Goal: Transaction & Acquisition: Purchase product/service

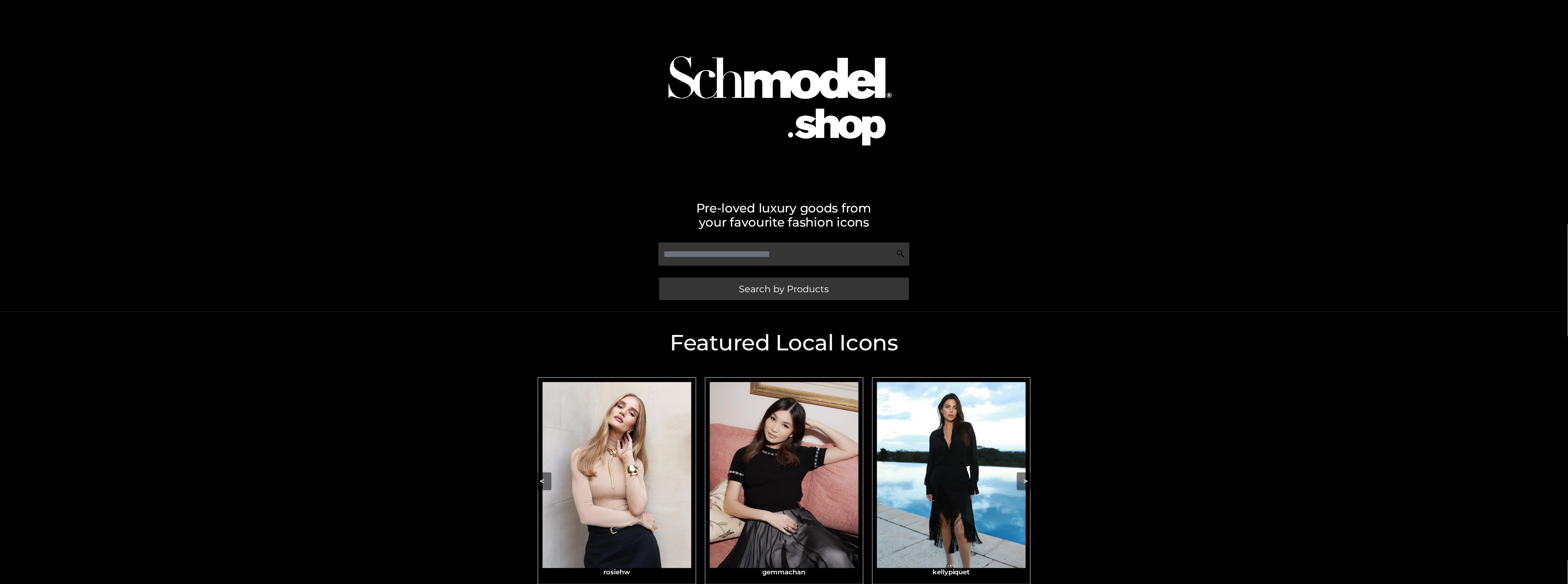
click at [794, 494] on img "Carousel Navigation" at bounding box center [785, 475] width 149 height 186
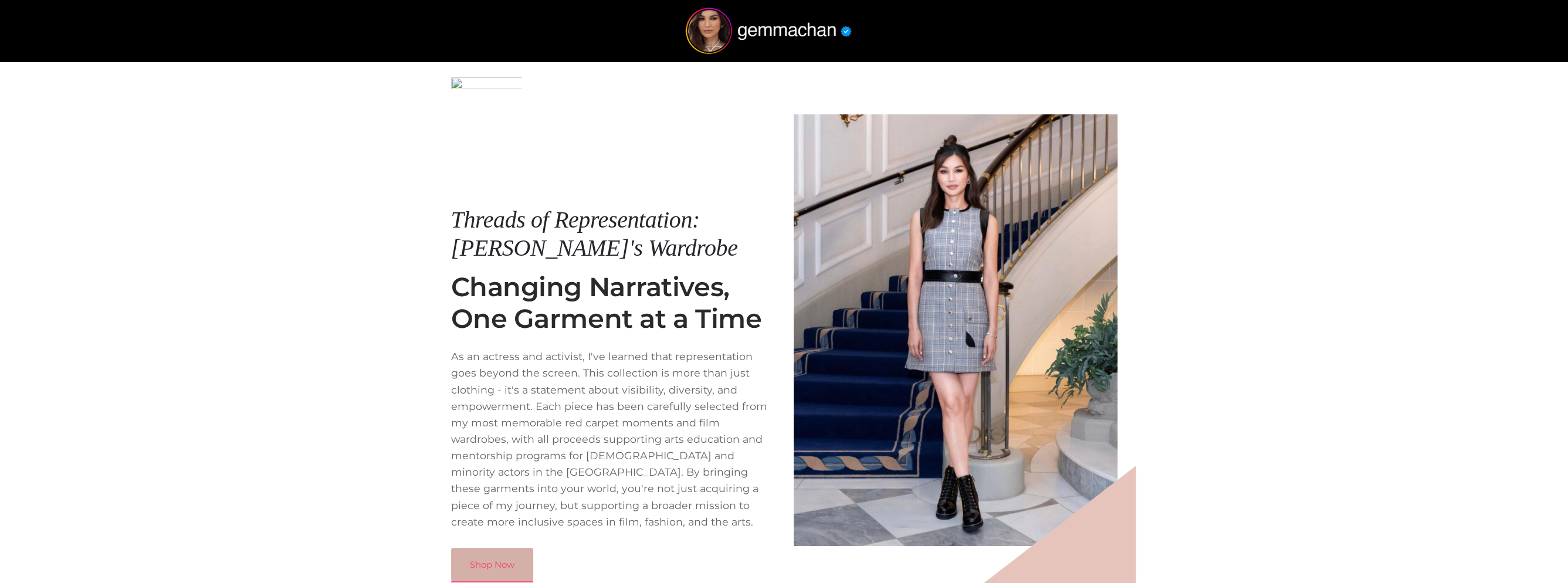
click at [504, 560] on link "Shop Now" at bounding box center [491, 565] width 82 height 34
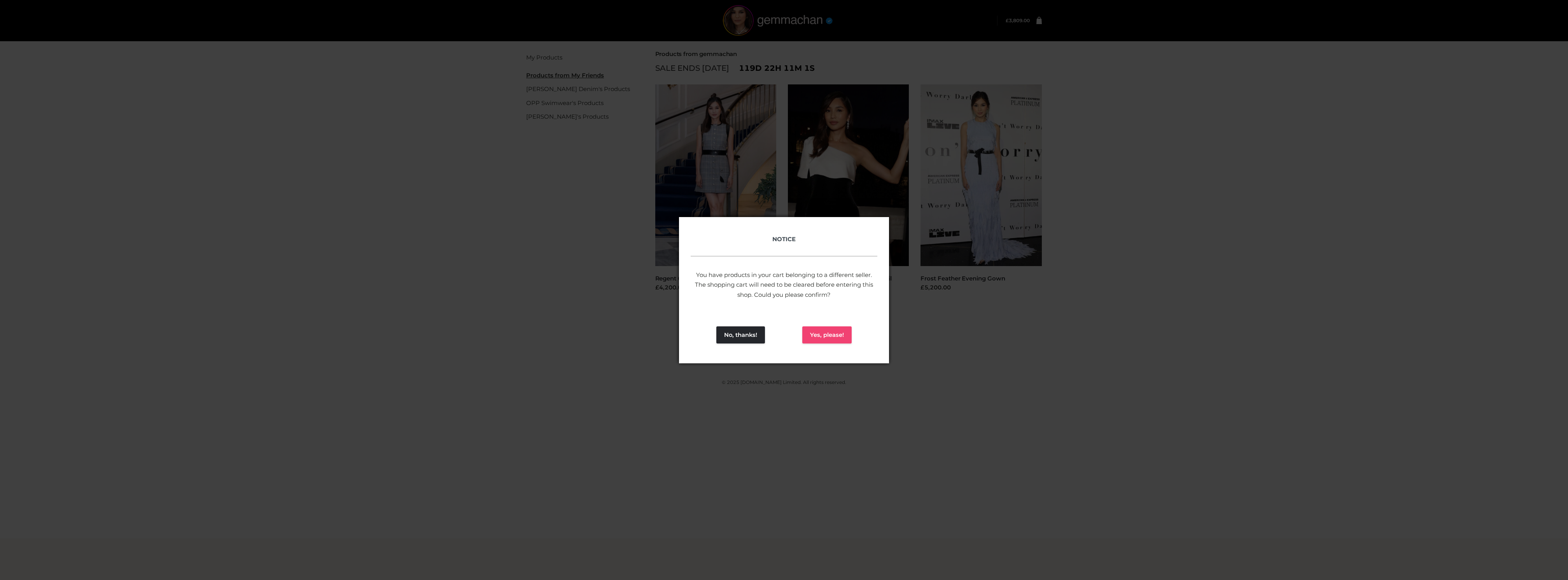
click at [830, 327] on button "Yes, please!" at bounding box center [827, 335] width 49 height 17
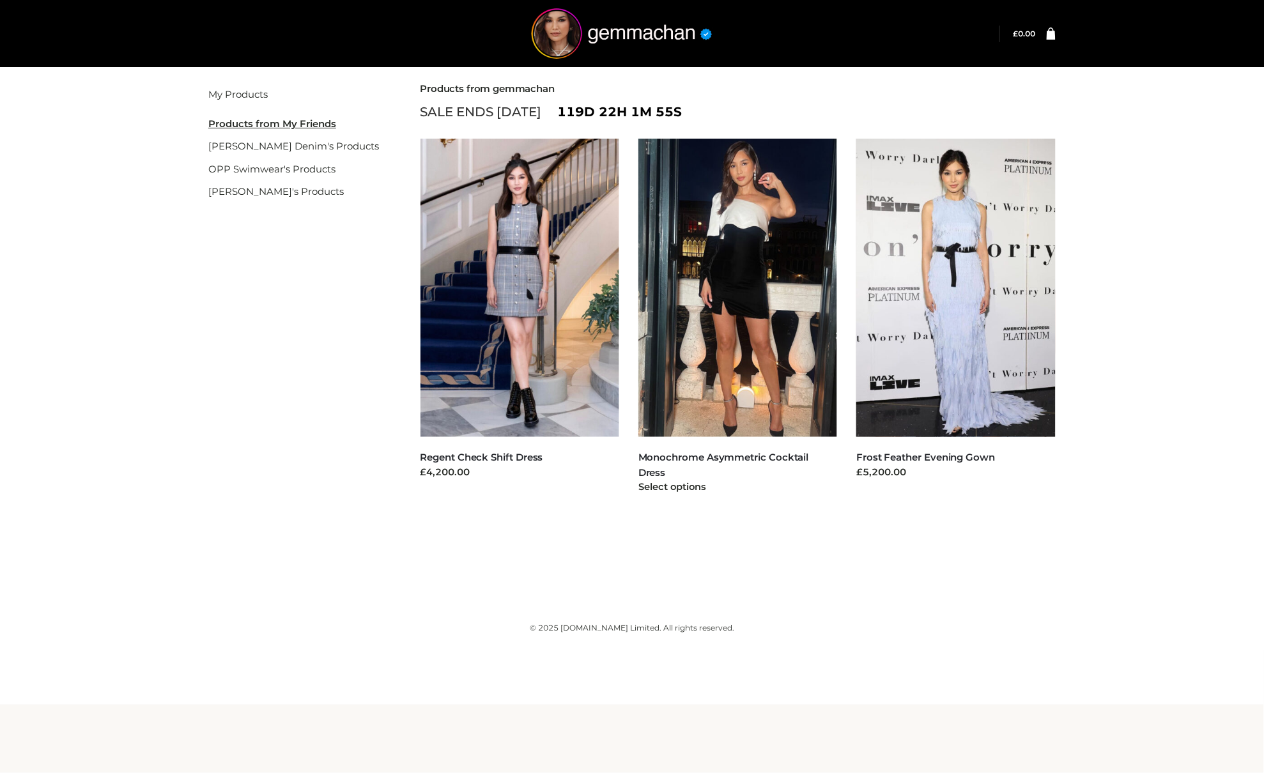
click at [774, 178] on img at bounding box center [737, 288] width 199 height 298
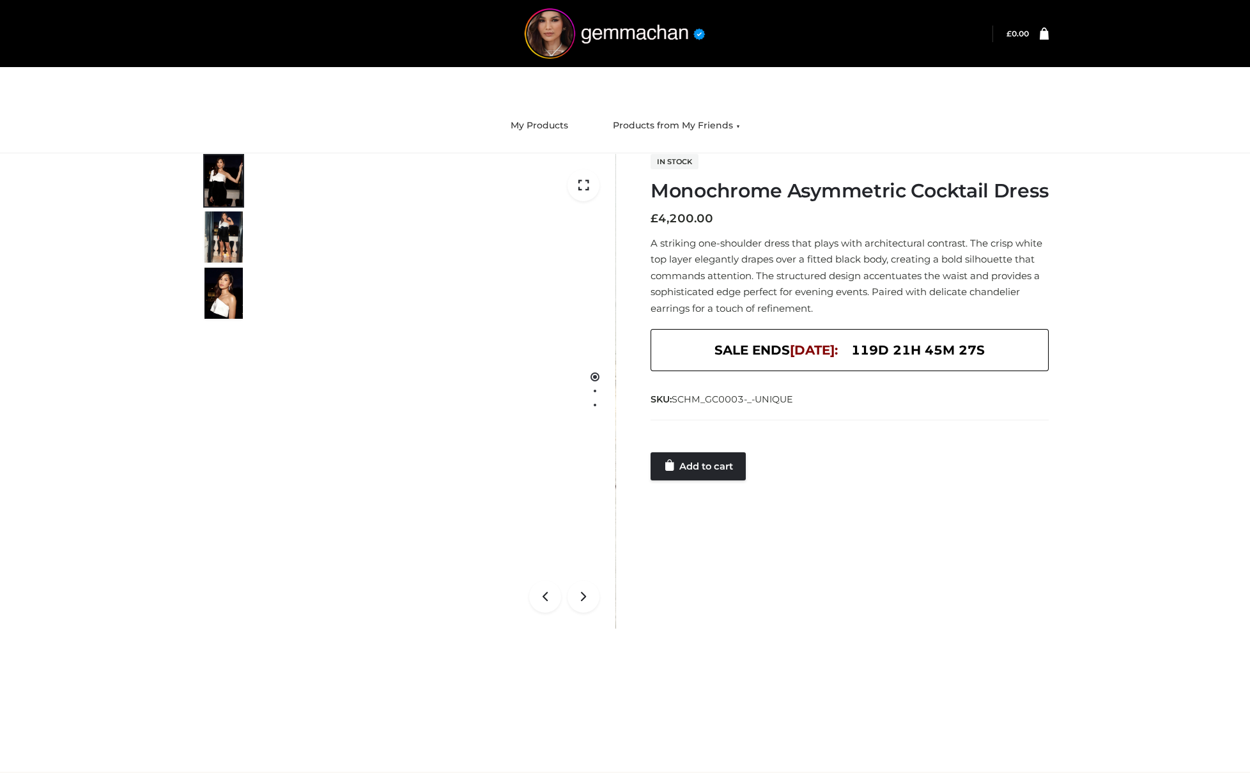
click at [796, 302] on p "A striking one-shoulder dress that plays with architectural contrast. The crisp…" at bounding box center [849, 276] width 398 height 82
click at [707, 480] on link "Add to cart" at bounding box center [697, 466] width 95 height 28
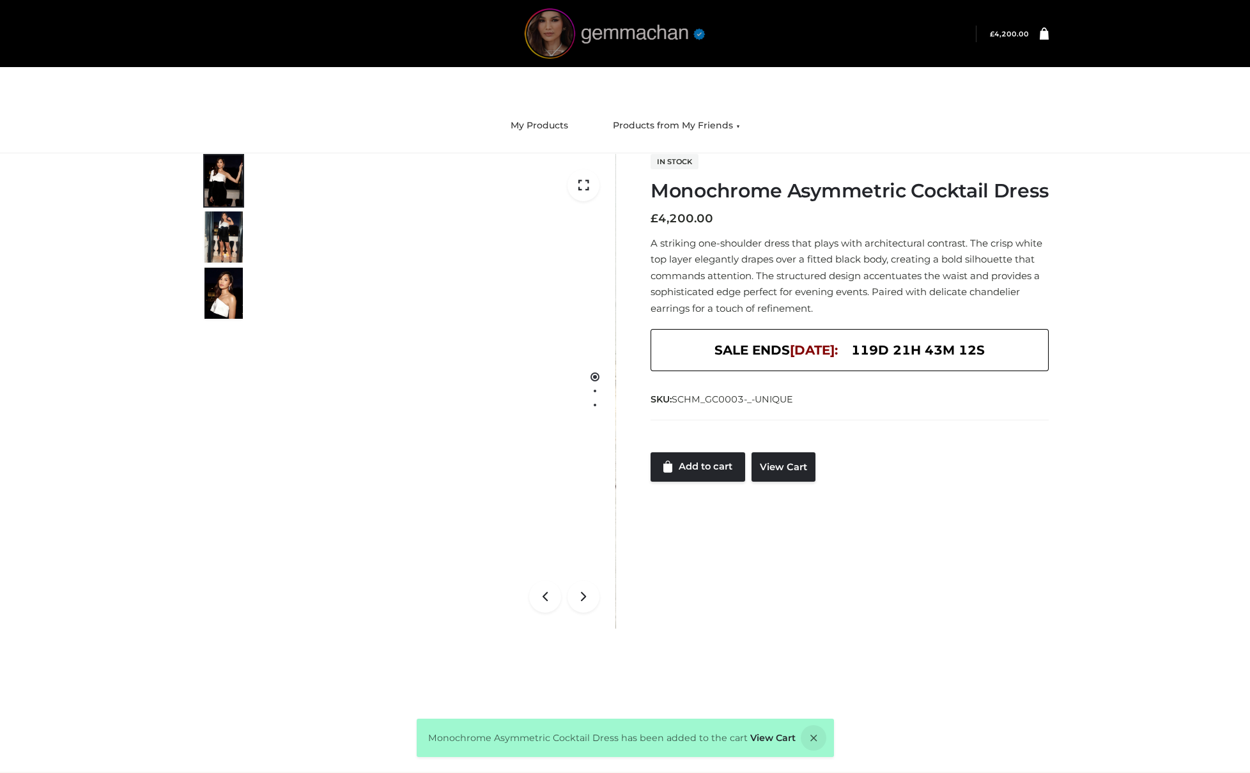
click at [620, 23] on img at bounding box center [615, 33] width 192 height 50
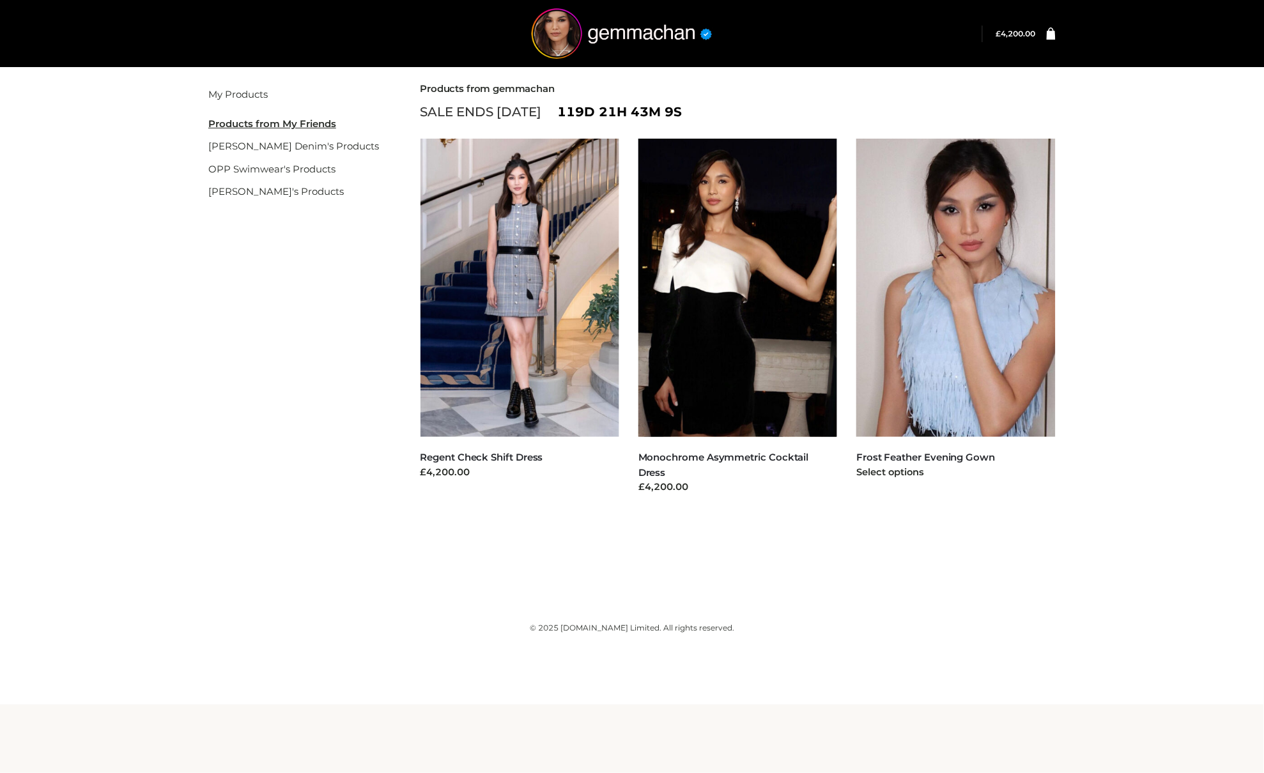
click at [911, 450] on h5 "Frost Feather Evening Gown" at bounding box center [955, 457] width 199 height 15
click at [914, 460] on link "Frost Feather Evening Gown" at bounding box center [925, 457] width 139 height 12
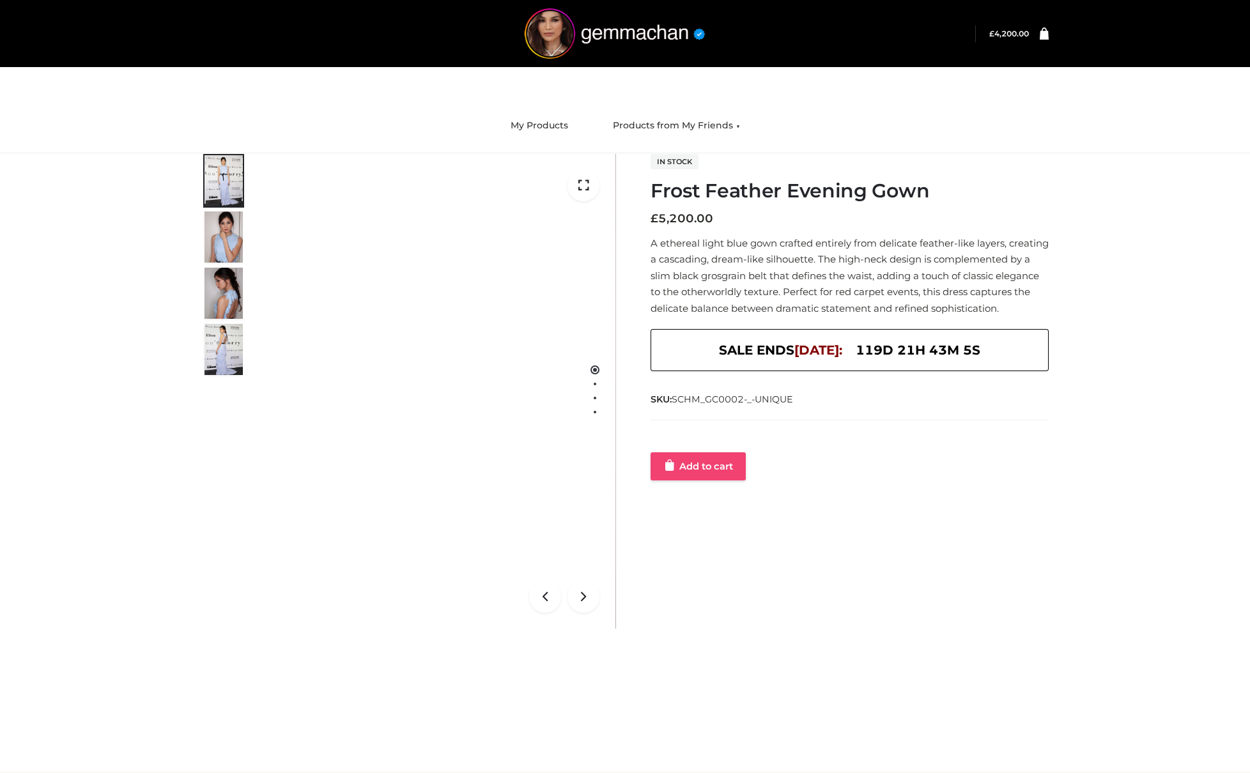
click at [714, 457] on link "Add to cart" at bounding box center [697, 466] width 95 height 28
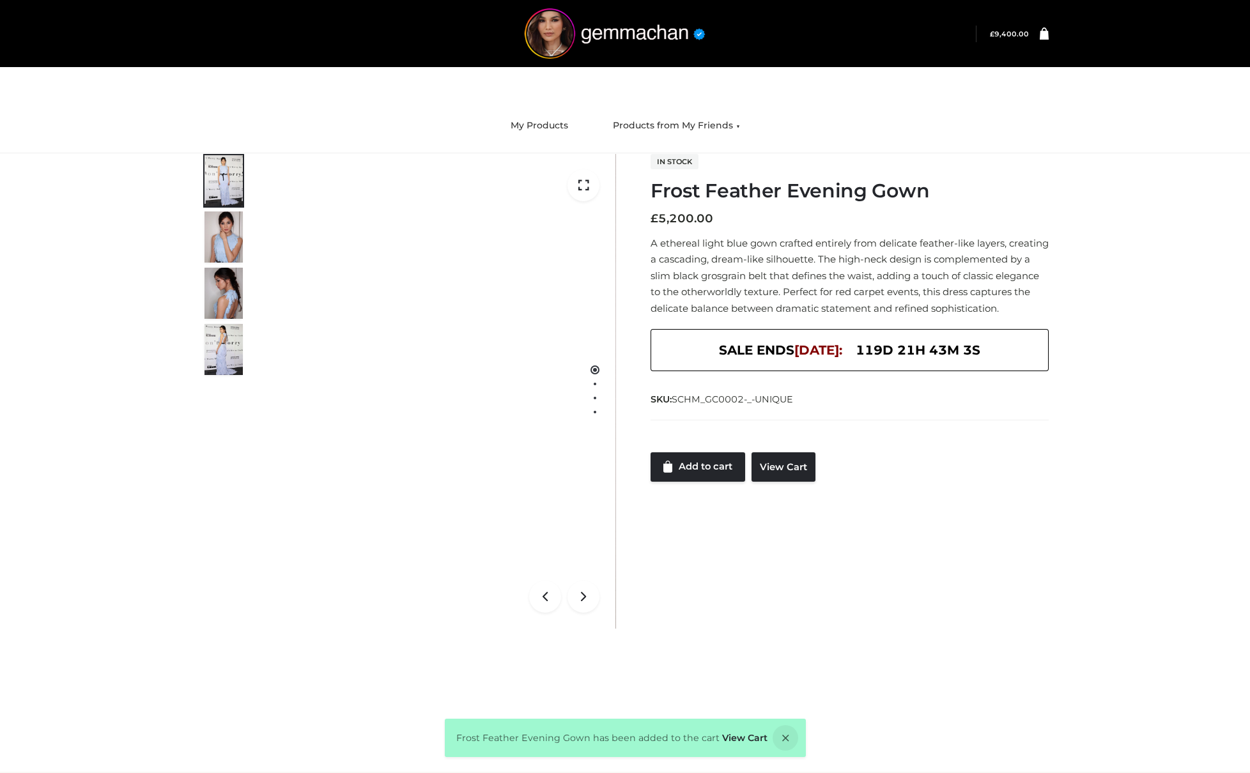
click at [1034, 28] on link at bounding box center [1039, 33] width 20 height 13
click at [1008, 39] on span "£ 9,400.00" at bounding box center [1002, 34] width 52 height 17
click at [539, 341] on img at bounding box center [437, 390] width 356 height 475
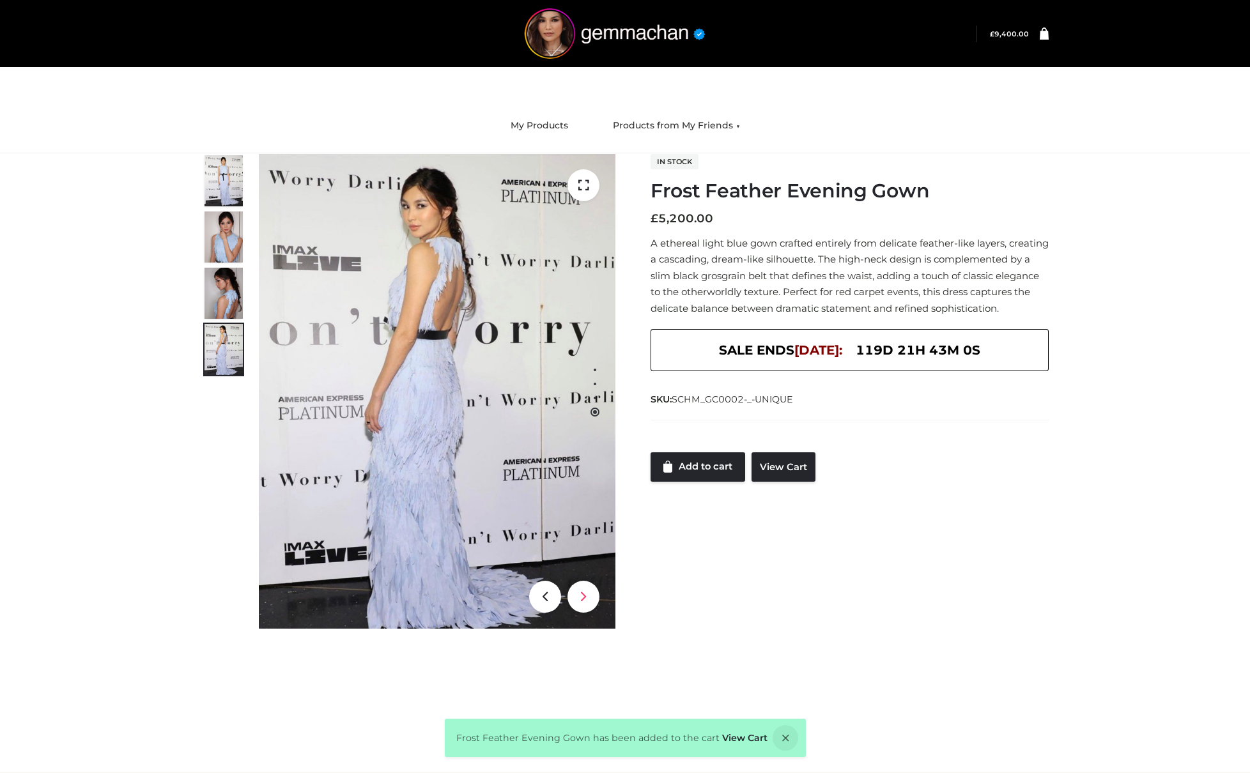
click at [574, 591] on icon at bounding box center [583, 597] width 32 height 32
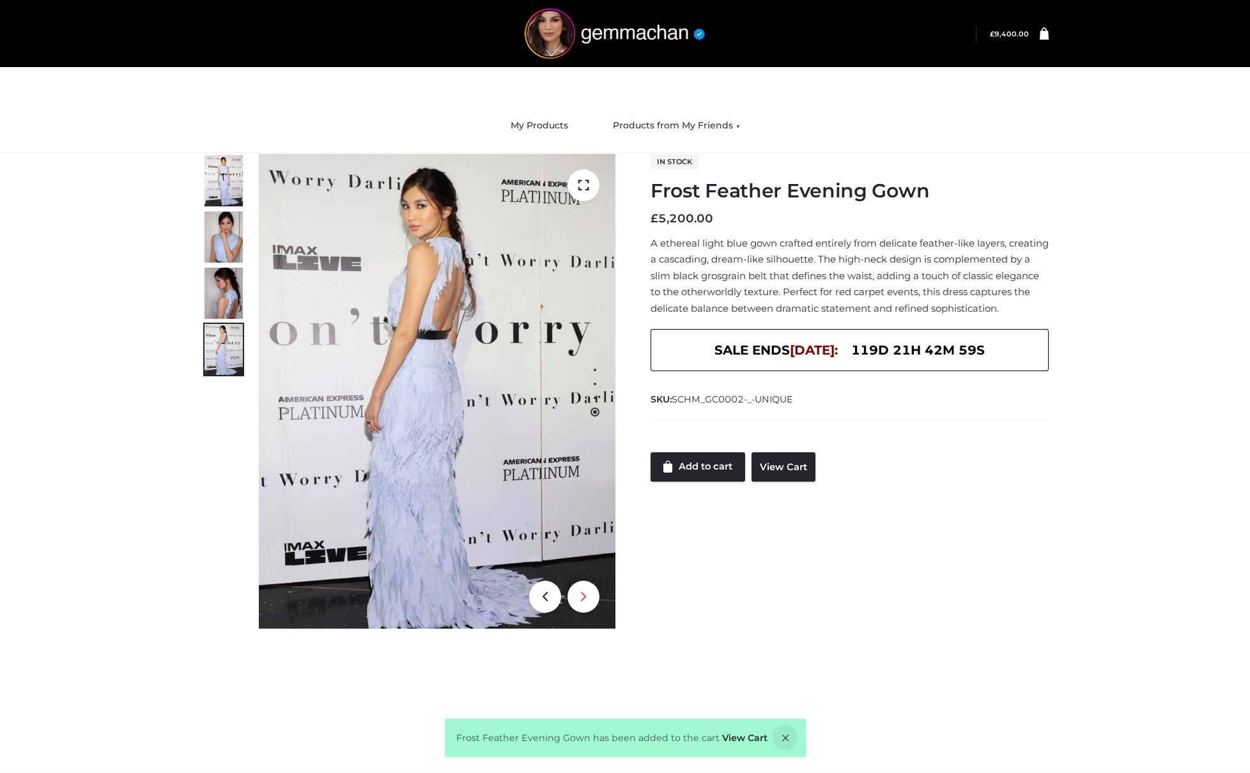
click at [574, 591] on icon at bounding box center [583, 597] width 32 height 32
click at [596, 595] on icon at bounding box center [583, 597] width 32 height 32
click at [589, 598] on icon at bounding box center [583, 597] width 32 height 32
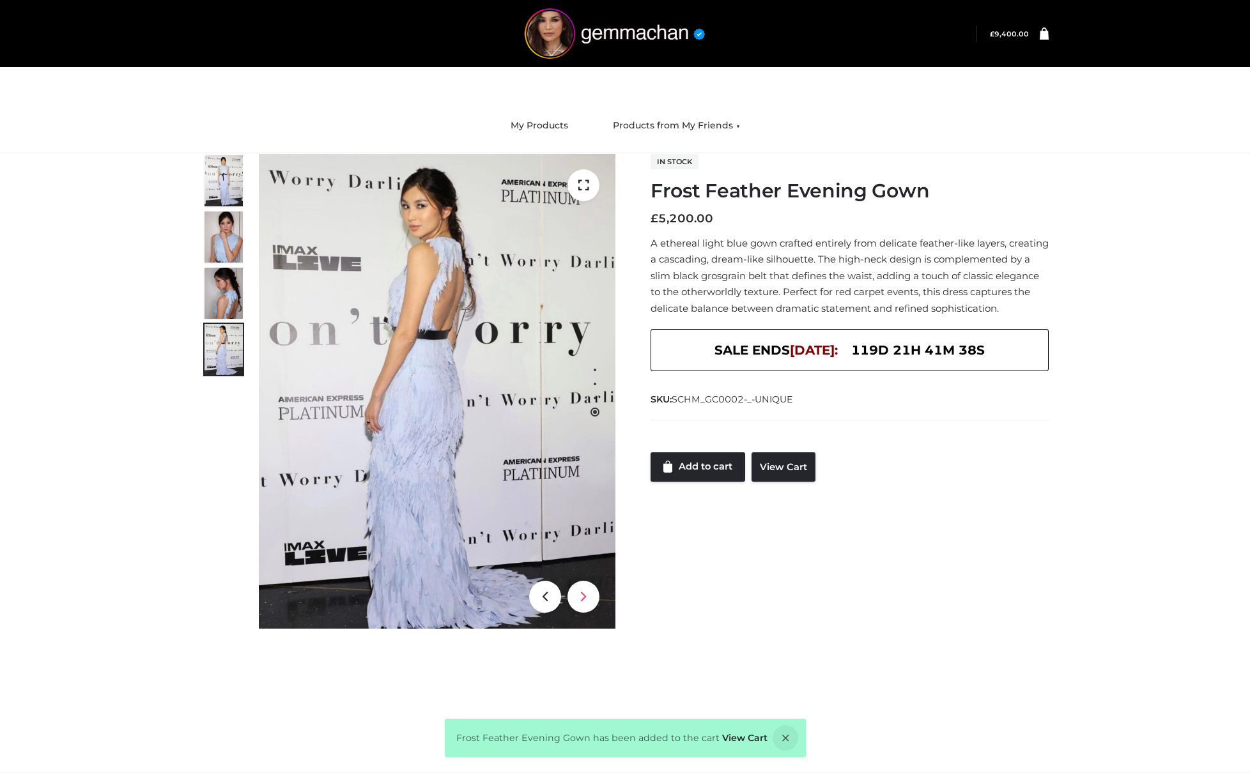
click at [589, 603] on icon at bounding box center [583, 597] width 32 height 32
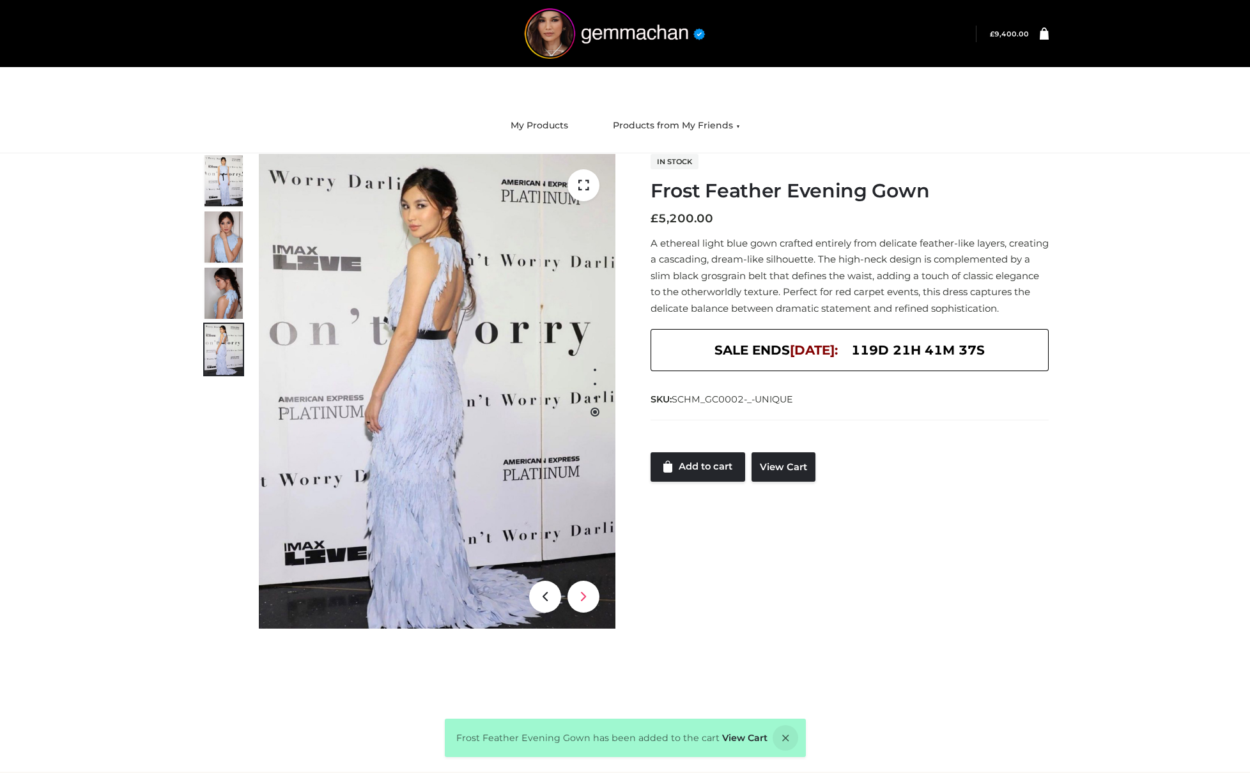
click at [589, 603] on icon at bounding box center [583, 597] width 32 height 32
click at [574, 613] on img at bounding box center [437, 390] width 356 height 475
click at [587, 596] on icon at bounding box center [583, 597] width 32 height 32
click at [1115, 169] on div "Frost Feather Evening Gown CLOTHING , DRESSES , FFP £5200 4 / 4 In stock Frost …" at bounding box center [625, 406] width 1250 height 507
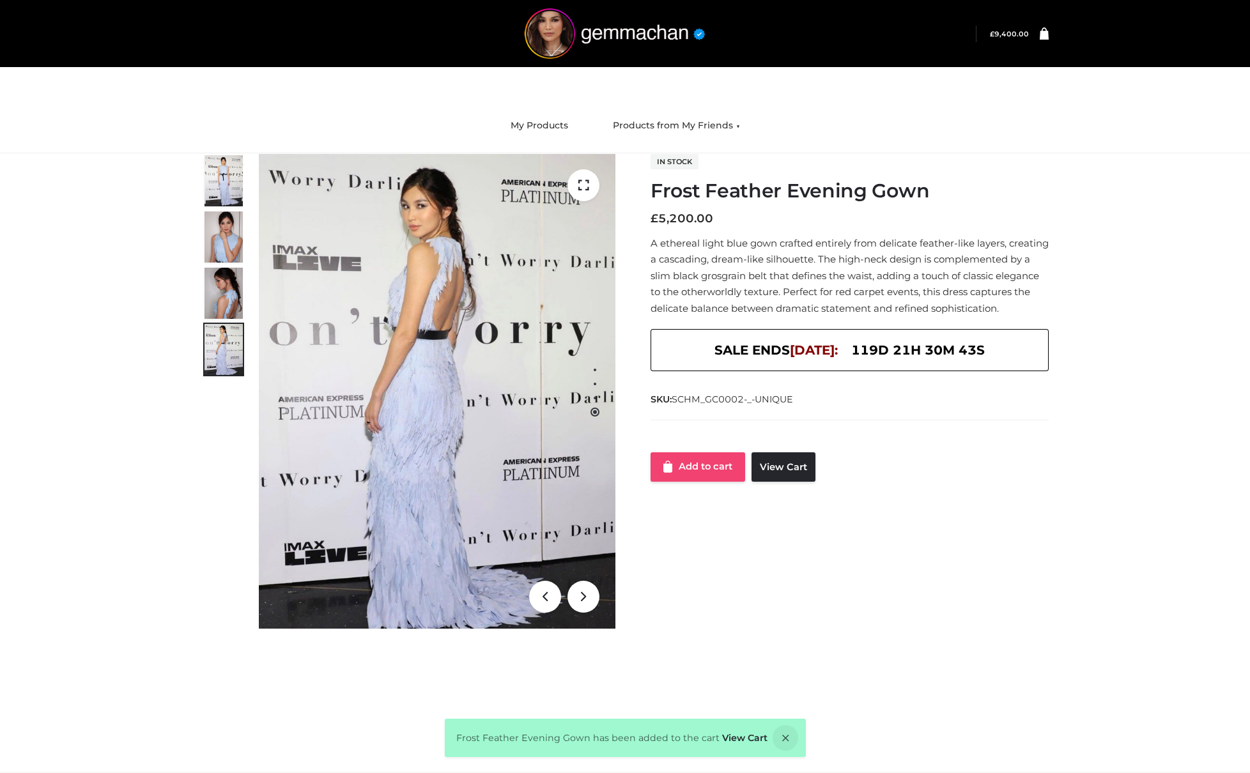
click at [711, 464] on link "Add to cart" at bounding box center [697, 466] width 95 height 29
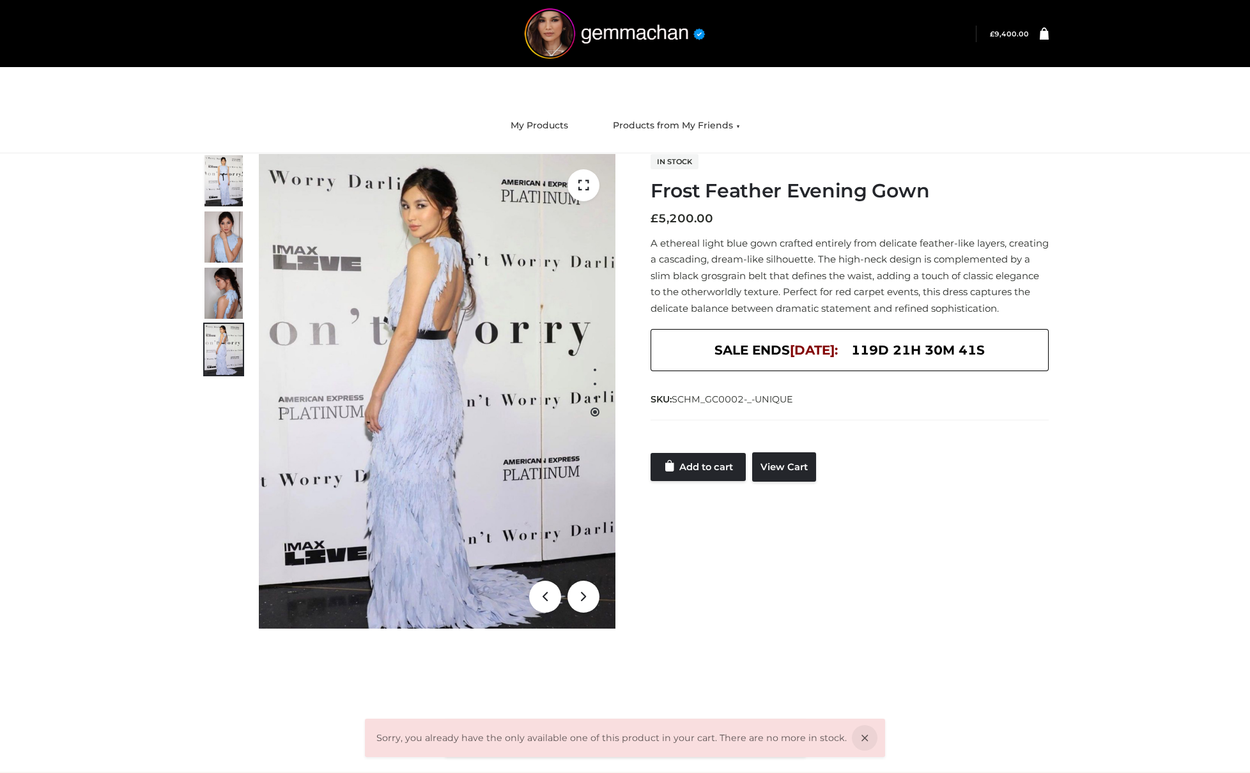
click at [1036, 38] on link at bounding box center [1039, 33] width 20 height 13
click at [1041, 36] on icon at bounding box center [1043, 33] width 9 height 12
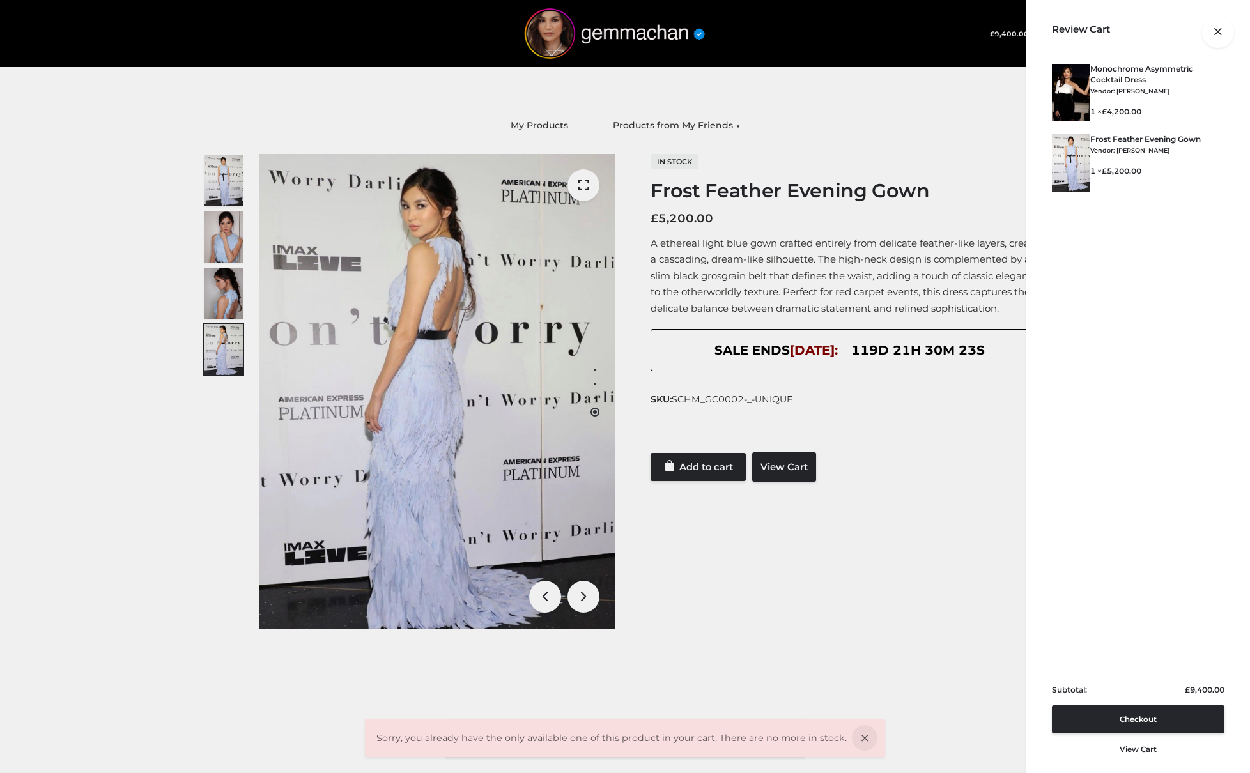
click at [1048, 34] on div at bounding box center [1048, 34] width 0 height 0
